Goal: Task Accomplishment & Management: Complete application form

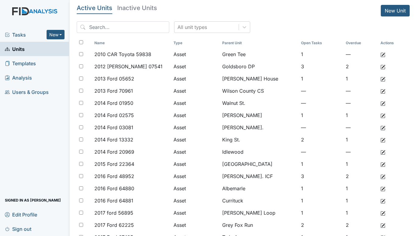
click at [22, 32] on span "Tasks" at bounding box center [26, 34] width 42 height 7
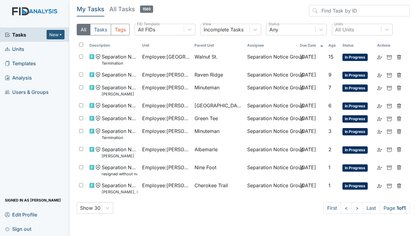
click at [24, 48] on span "Units" at bounding box center [14, 48] width 19 height 9
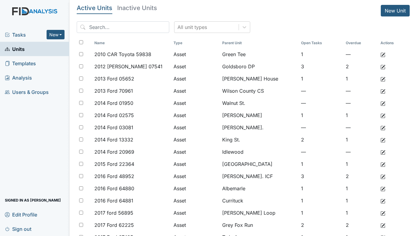
click at [22, 34] on span "Tasks" at bounding box center [26, 34] width 42 height 7
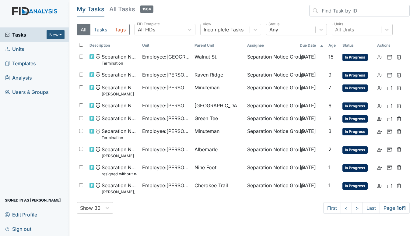
click at [14, 48] on span "Units" at bounding box center [14, 48] width 19 height 9
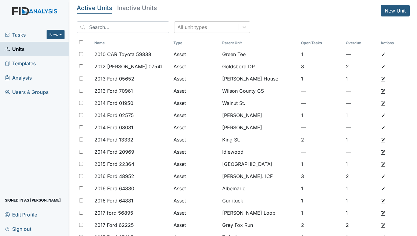
click at [19, 35] on span "Tasks" at bounding box center [26, 34] width 42 height 7
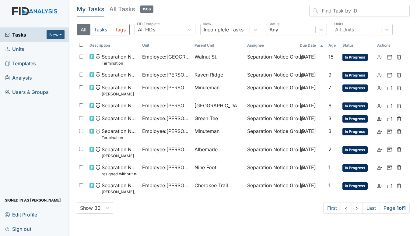
click at [17, 48] on span "Units" at bounding box center [14, 48] width 19 height 9
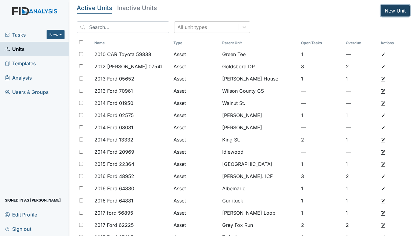
click at [389, 9] on link "New Unit" at bounding box center [395, 11] width 29 height 12
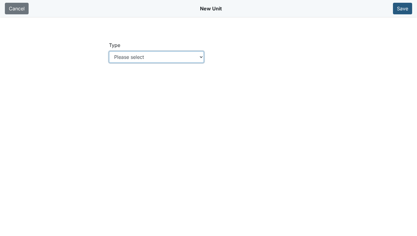
click at [201, 56] on select "Please select Location Location: Employee Location: Consumer Location: Asset Lo…" at bounding box center [156, 57] width 95 height 12
select select "c73a534c-0e54-49e9-a002-c9fa01df8b69"
click at [109, 51] on select "Please select Location Location: Employee Location: Consumer Location: Asset Lo…" at bounding box center [156, 57] width 95 height 12
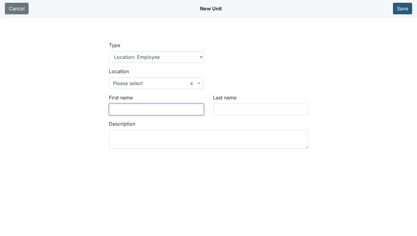
click at [135, 107] on input "First name" at bounding box center [156, 109] width 95 height 12
type input "Carol"
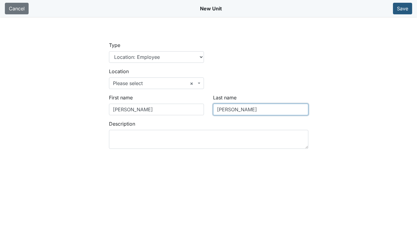
type input "Melchor"
click at [279, 58] on div "Type Location Location: Employee Location: Consumer Location: Asset Location: O…" at bounding box center [208, 54] width 208 height 26
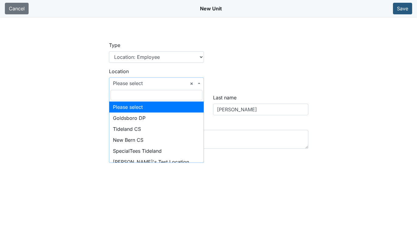
click at [200, 83] on b at bounding box center [199, 82] width 2 height 1
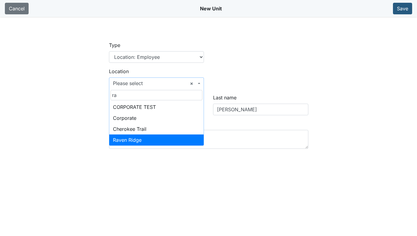
type input "ra"
select select "bff640f2-d666-4622-a223-4d8cbeb24b29"
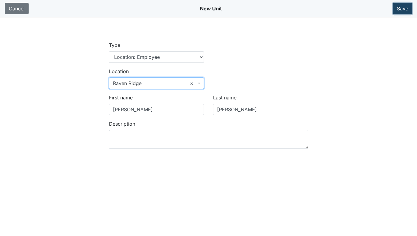
click at [402, 5] on button "Save" at bounding box center [402, 9] width 19 height 12
